Goal: Information Seeking & Learning: Learn about a topic

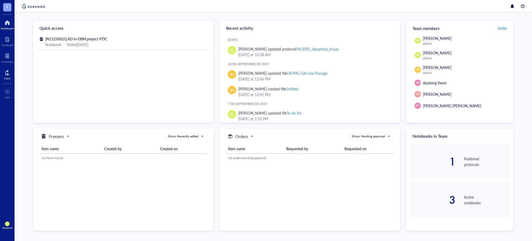
click at [7, 77] on div "Core" at bounding box center [7, 78] width 6 height 3
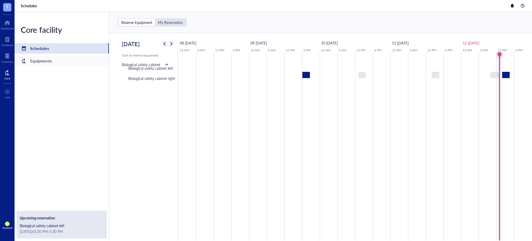
click at [70, 63] on div "Equipments" at bounding box center [62, 61] width 94 height 10
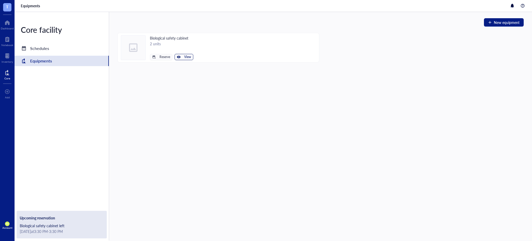
click at [184, 55] on span "View" at bounding box center [187, 57] width 7 height 4
